Goal: Information Seeking & Learning: Check status

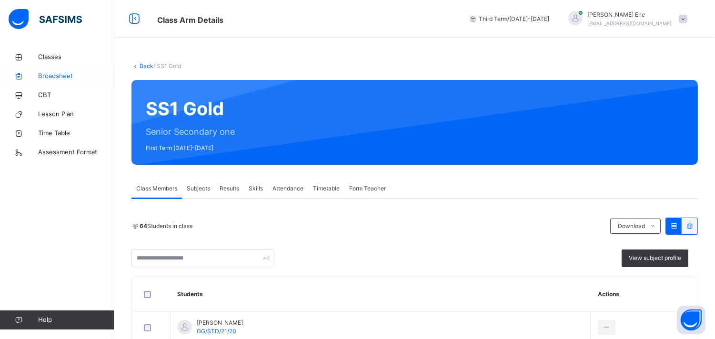
click at [65, 76] on span "Broadsheet" at bounding box center [76, 76] width 76 height 10
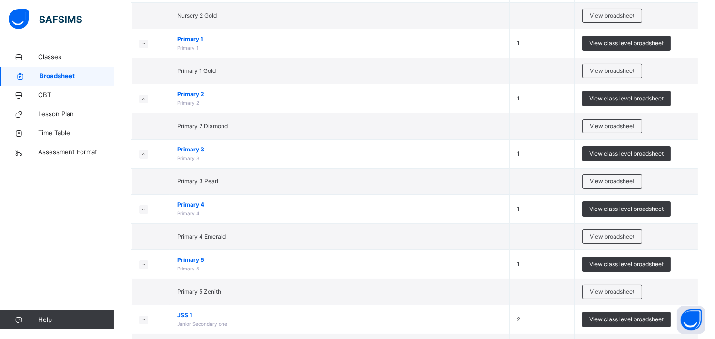
scroll to position [138, 0]
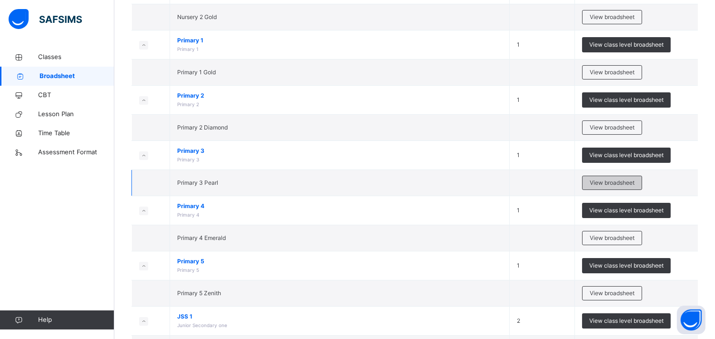
click at [611, 178] on div "View broadsheet" at bounding box center [612, 183] width 60 height 14
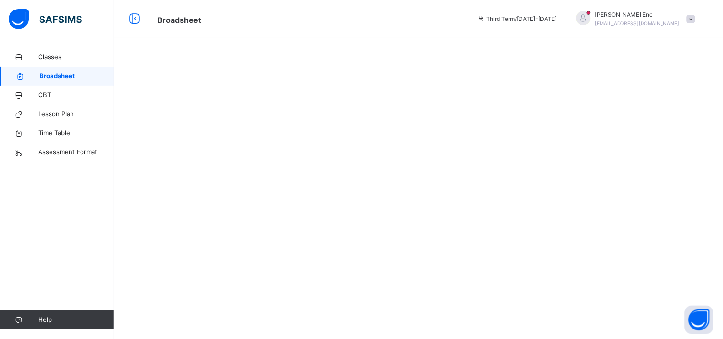
click at [81, 74] on span "Broadsheet" at bounding box center [77, 76] width 75 height 10
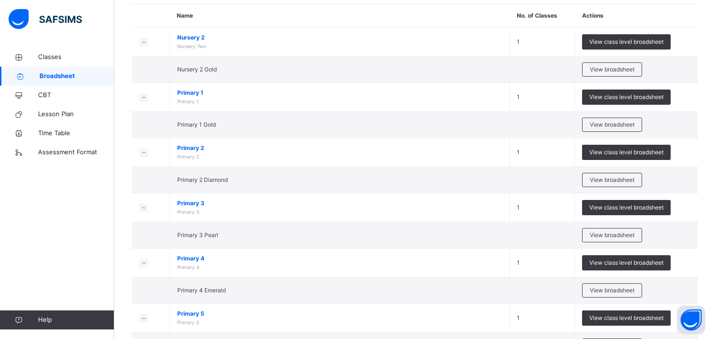
scroll to position [89, 0]
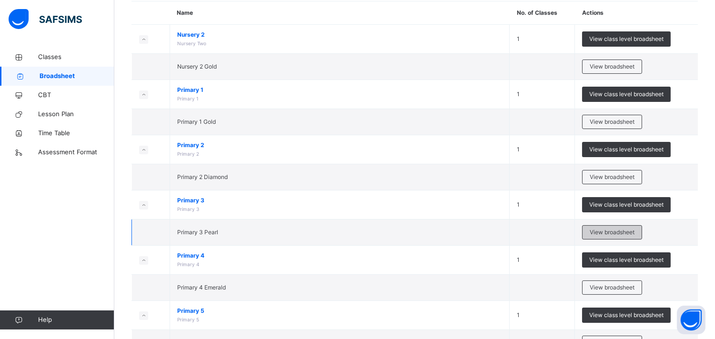
click at [621, 230] on span "View broadsheet" at bounding box center [612, 232] width 45 height 9
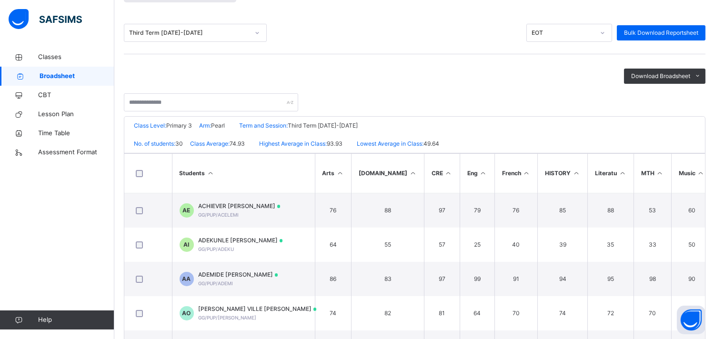
scroll to position [181, 0]
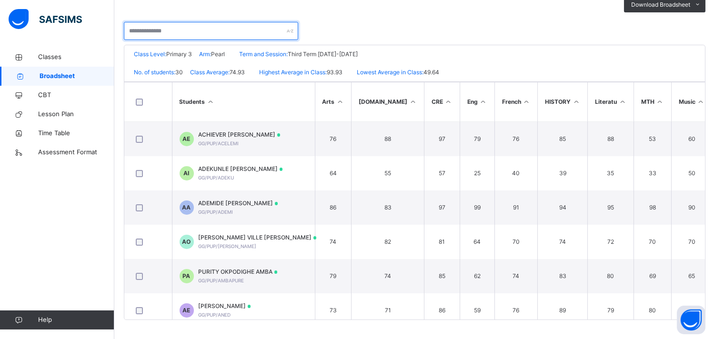
click at [182, 34] on input "text" at bounding box center [211, 31] width 174 height 18
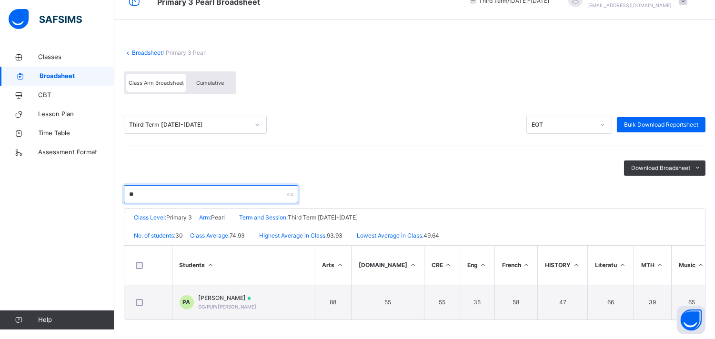
scroll to position [56, 0]
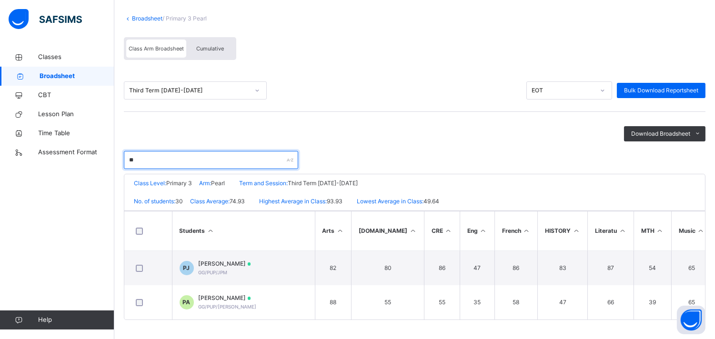
click at [231, 161] on input "**" at bounding box center [211, 160] width 174 height 18
type input "**"
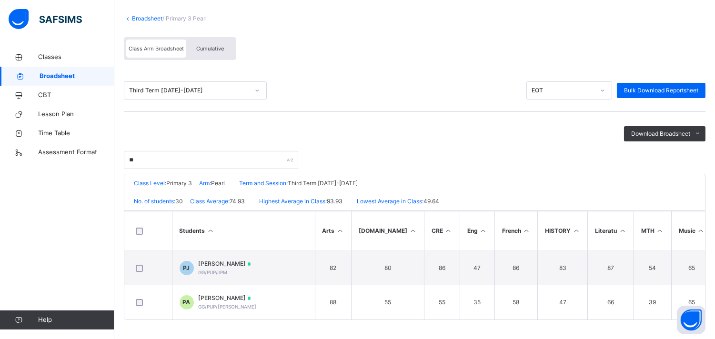
click at [93, 73] on span "Broadsheet" at bounding box center [77, 76] width 75 height 10
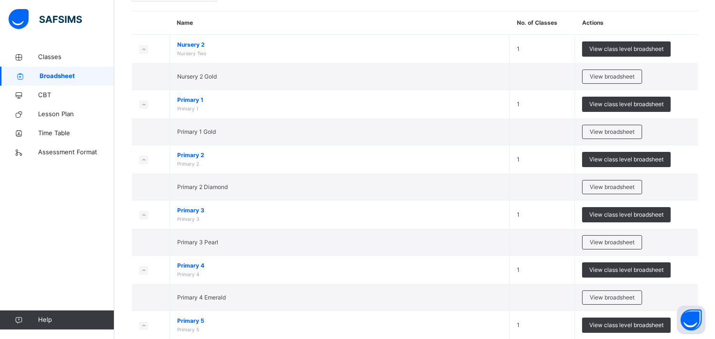
scroll to position [83, 0]
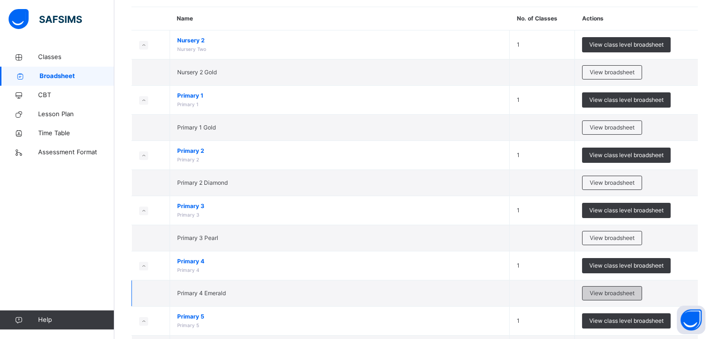
click at [617, 293] on span "View broadsheet" at bounding box center [612, 293] width 45 height 9
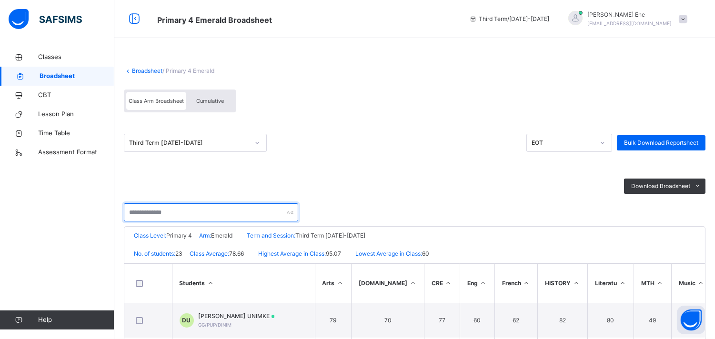
click at [188, 208] on input "text" at bounding box center [211, 212] width 174 height 18
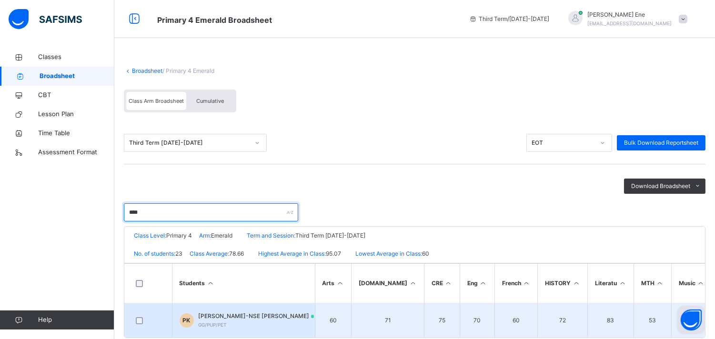
type input "****"
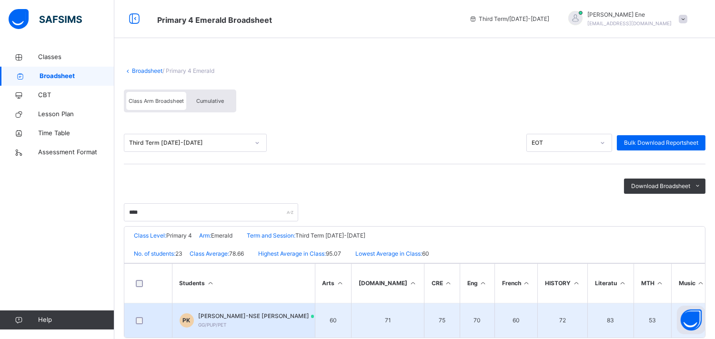
click at [240, 315] on span "[PERSON_NAME]-NSE [PERSON_NAME]" at bounding box center [257, 316] width 116 height 9
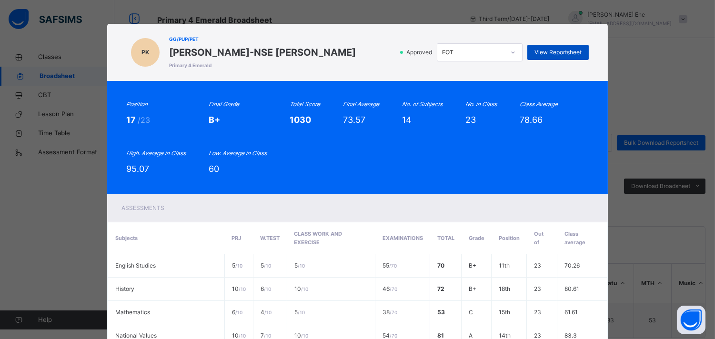
click at [567, 53] on span "View Reportsheet" at bounding box center [557, 52] width 47 height 9
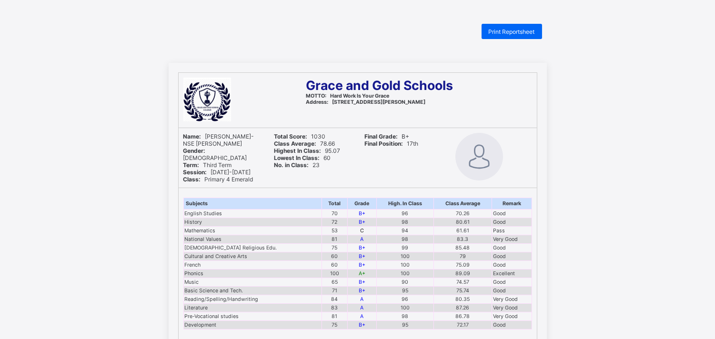
click at [532, 31] on span "Print Reportsheet" at bounding box center [512, 31] width 46 height 7
click at [639, 70] on div "Grace and Gold Schools MOTTO: Hard Work Is Your Grace Address: No. 3 Clement Eb…" at bounding box center [357, 327] width 715 height 529
click at [499, 32] on span "Print Reportsheet" at bounding box center [512, 31] width 46 height 7
